Goal: Book appointment/travel/reservation

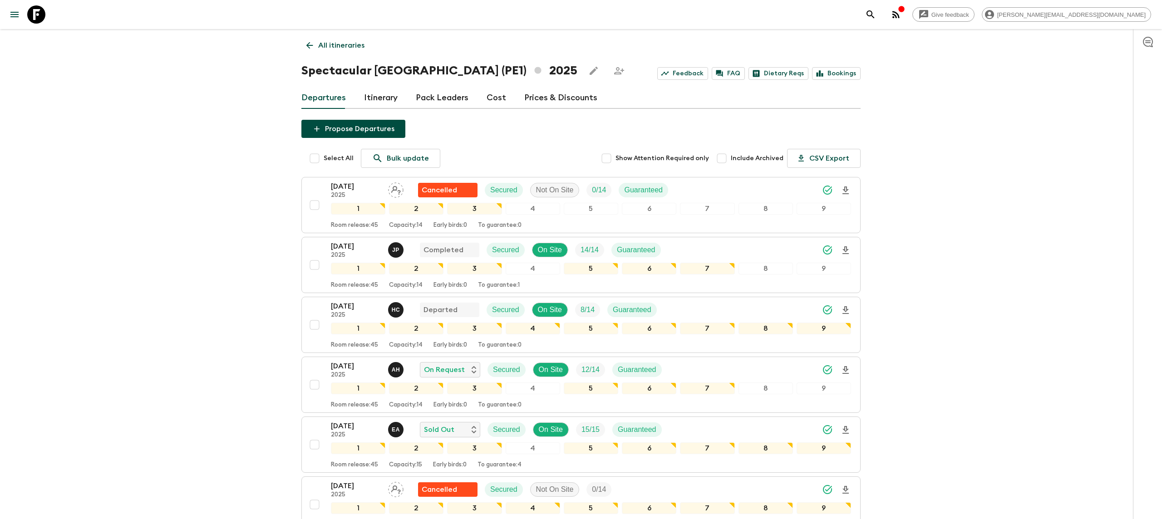
scroll to position [206, 0]
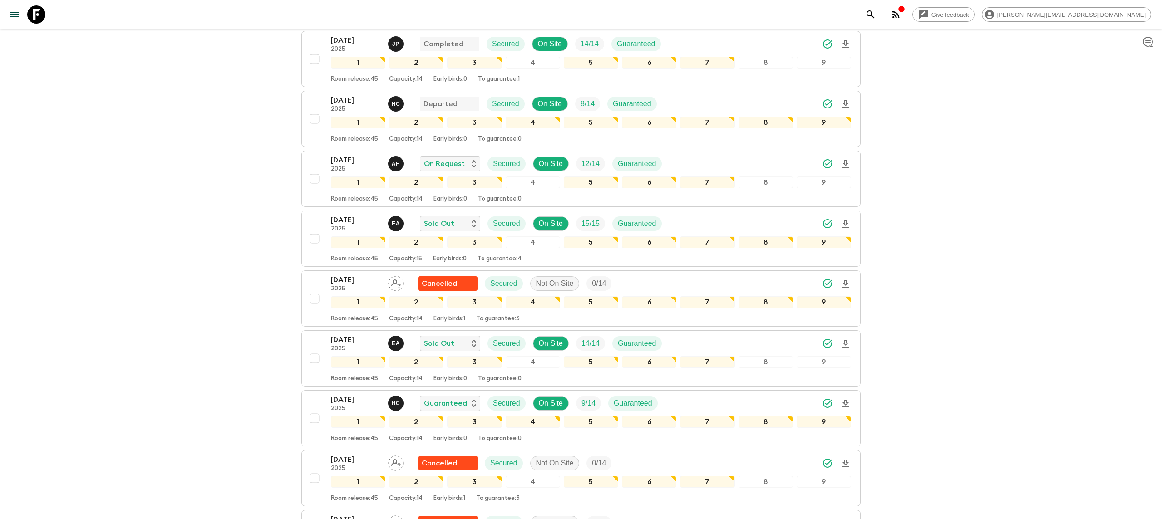
click at [40, 19] on icon at bounding box center [36, 14] width 18 height 18
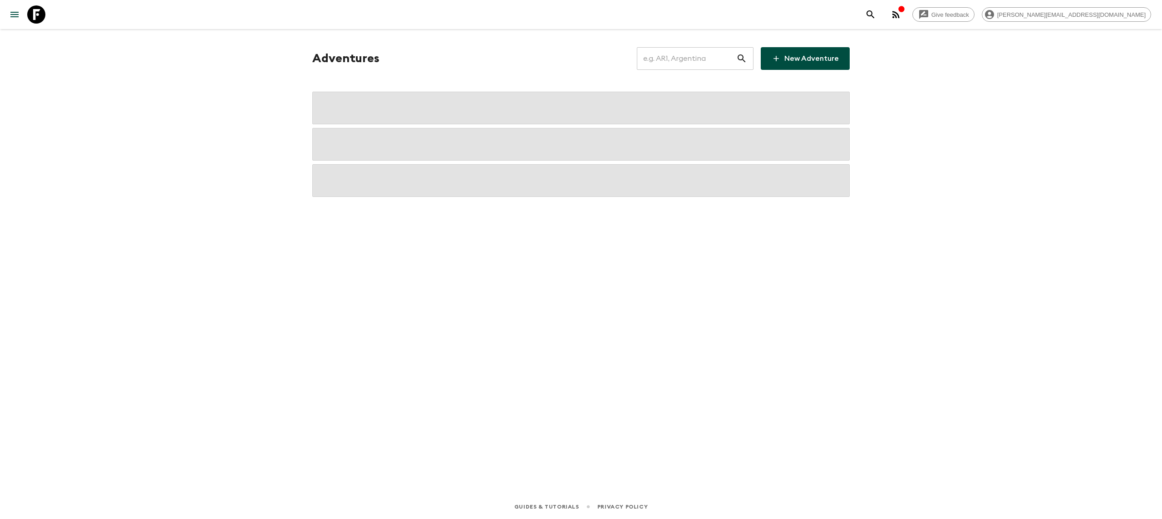
click at [685, 64] on input "text" at bounding box center [686, 58] width 99 height 25
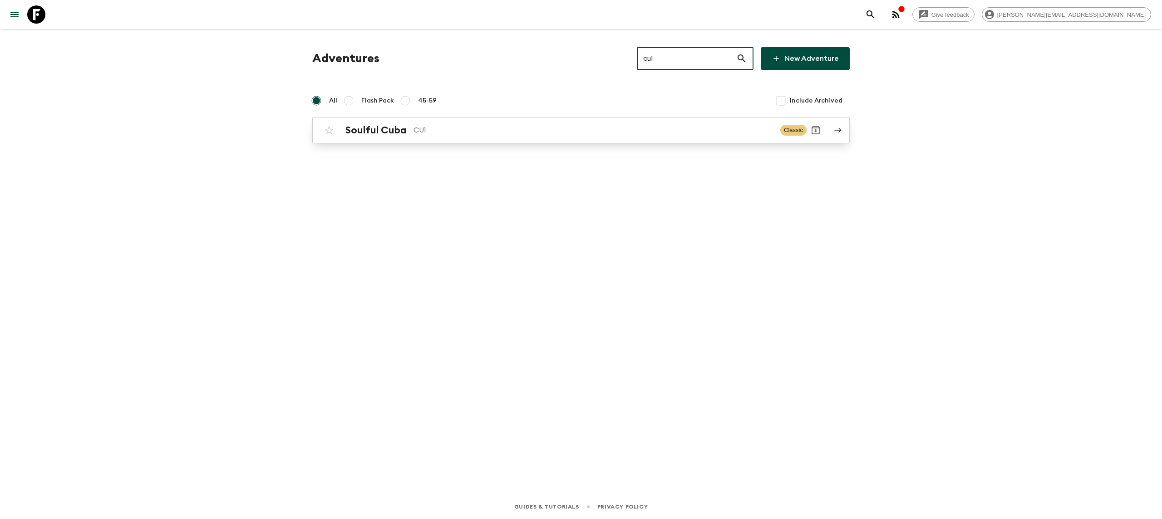
type input "cu1"
click at [450, 138] on div "Soulful Cuba CU1 Classic" at bounding box center [563, 130] width 487 height 18
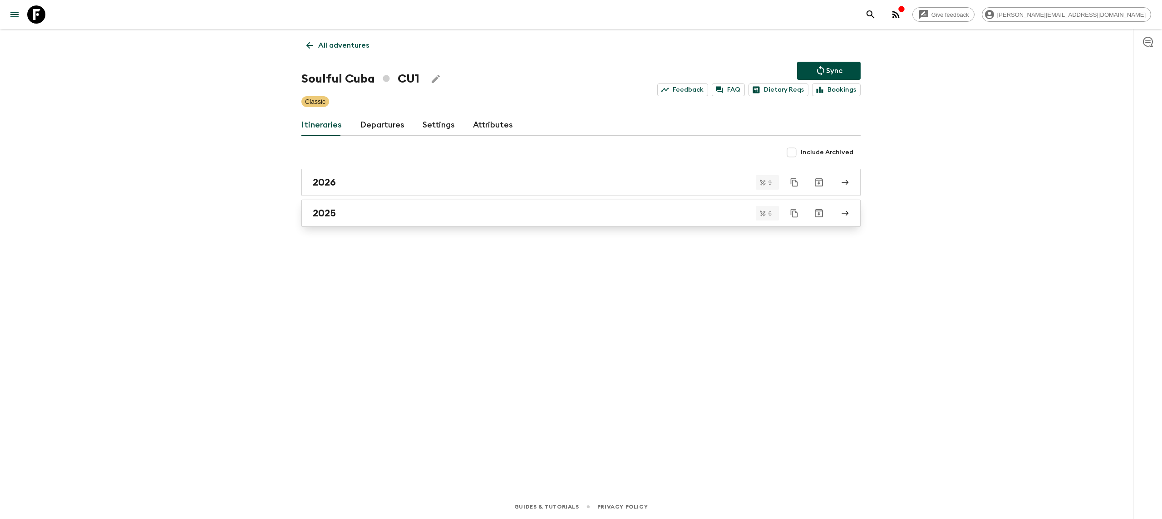
click at [346, 210] on div "2025" at bounding box center [572, 213] width 519 height 12
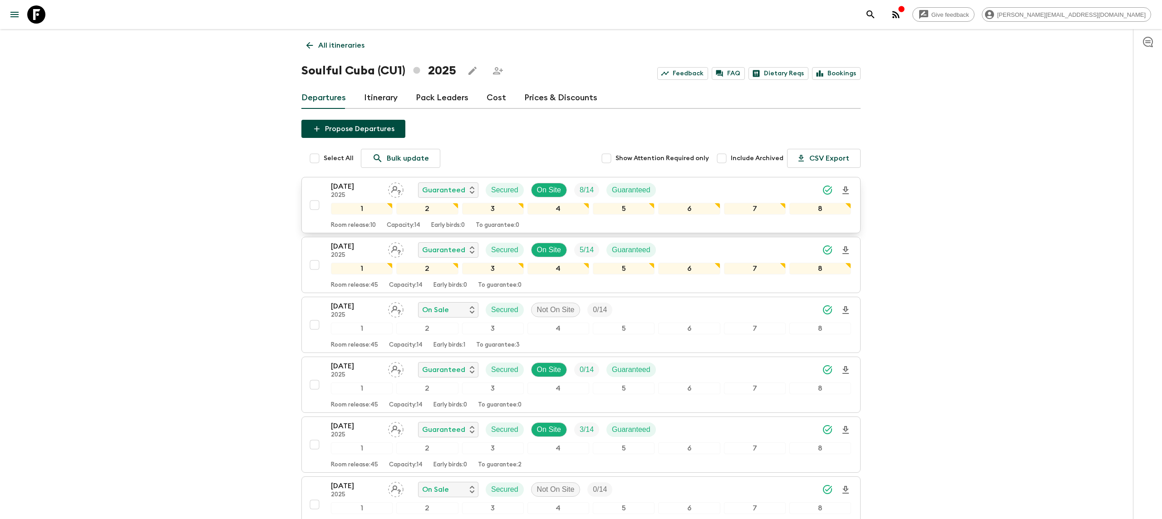
click at [349, 192] on p "[DATE]" at bounding box center [356, 186] width 50 height 11
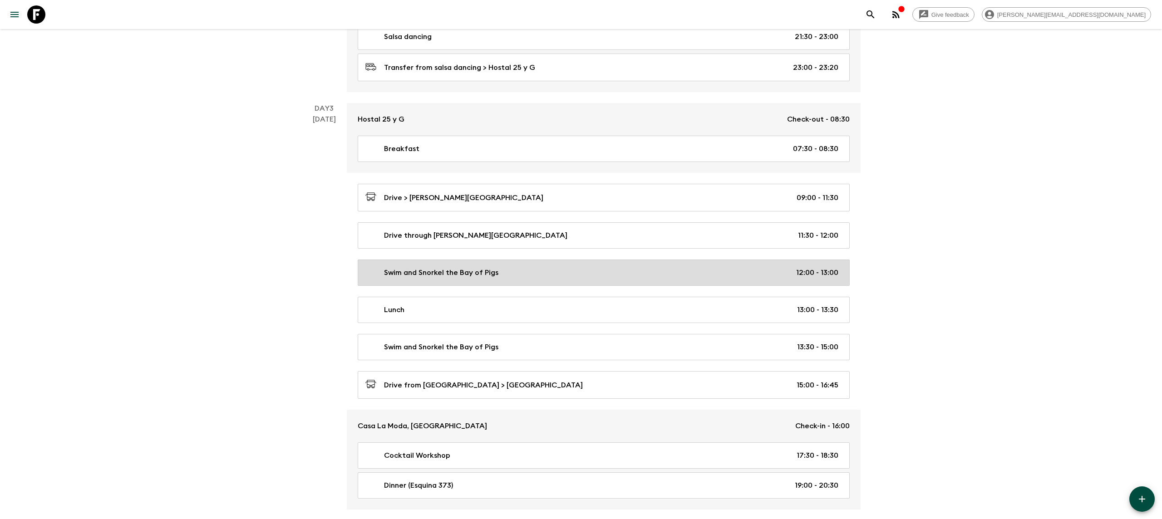
scroll to position [692, 0]
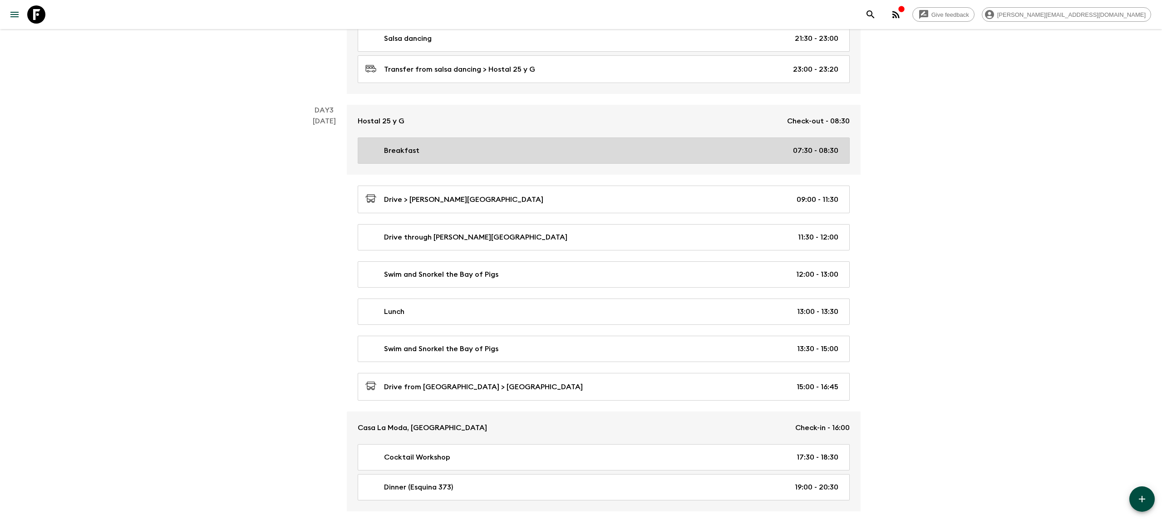
click at [372, 161] on link "Breakfast 07:30 - 08:30" at bounding box center [604, 151] width 492 height 26
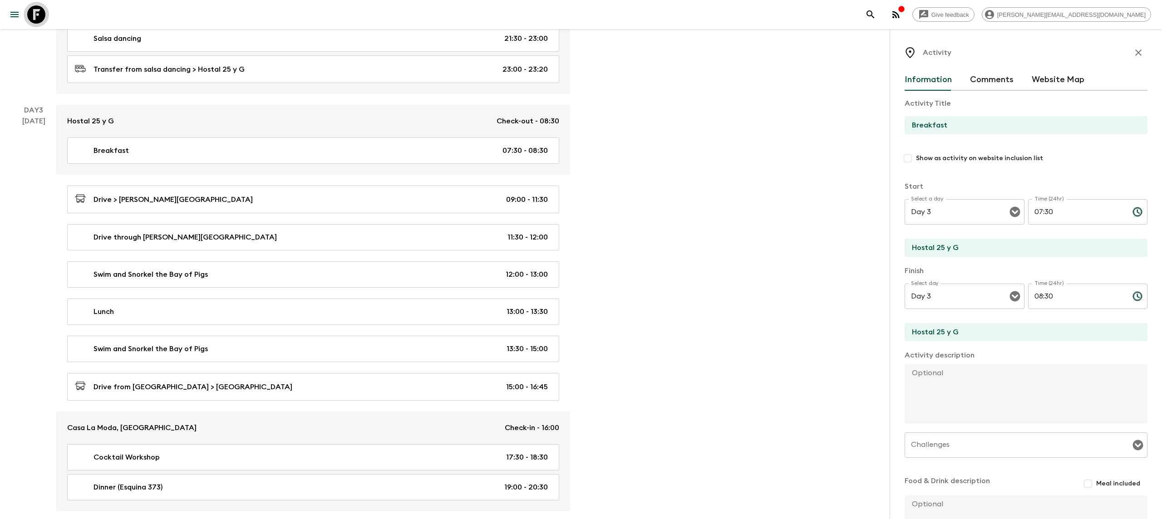
click at [27, 10] on icon at bounding box center [36, 14] width 18 height 18
